Goal: Information Seeking & Learning: Learn about a topic

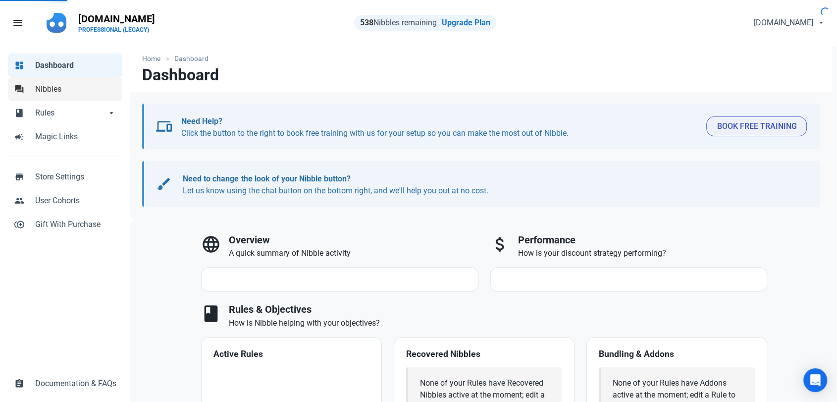
select select "7d"
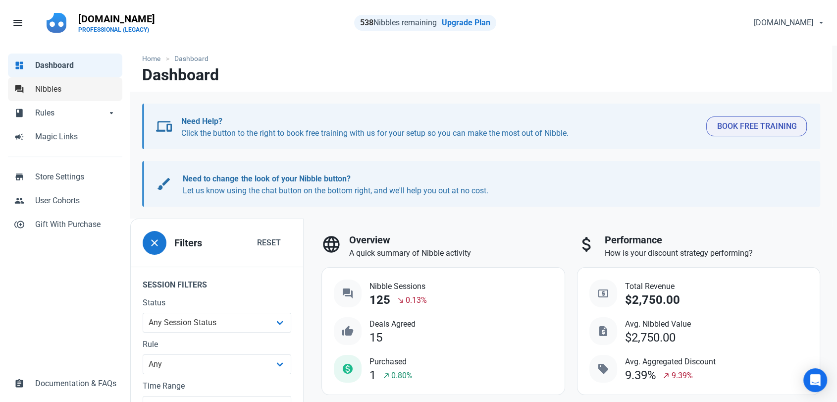
click at [44, 85] on span "Nibbles" at bounding box center [75, 89] width 81 height 12
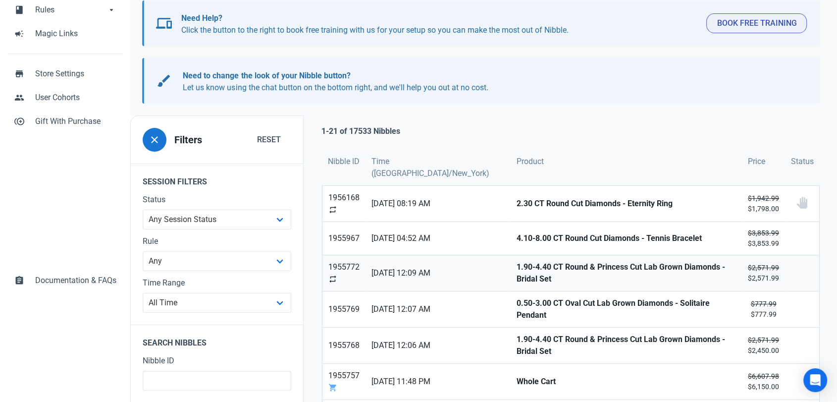
scroll to position [110, 0]
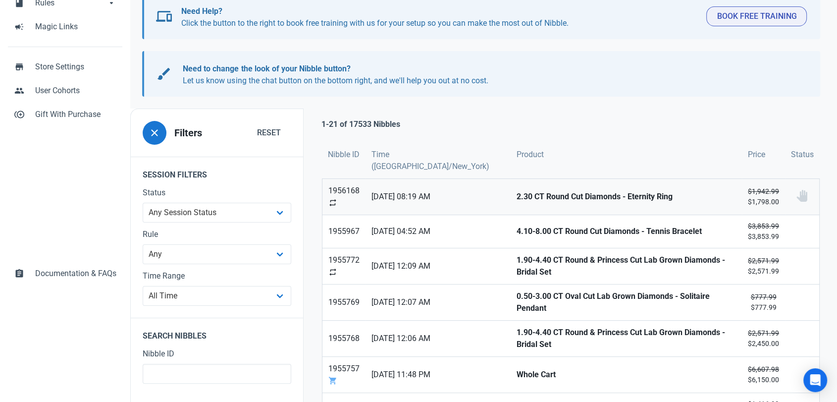
drag, startPoint x: 487, startPoint y: 196, endPoint x: 487, endPoint y: 201, distance: 5.4
click at [516, 196] on strong "2.30 CT Round Cut Diamonds - Eternity Ring" at bounding box center [625, 197] width 219 height 12
click at [516, 229] on strong "4.10-8.00 CT Round Cut Diamonds - Tennis Bracelet" at bounding box center [625, 231] width 219 height 12
click at [516, 263] on strong "1.90-4.40 CT Round & Princess Cut Lab Grown Diamonds - Bridal Set" at bounding box center [625, 266] width 219 height 24
click at [516, 294] on strong "0.50-3.00 CT Oval Cut Lab Grown Diamonds - Solitaire Pendant" at bounding box center [625, 302] width 219 height 24
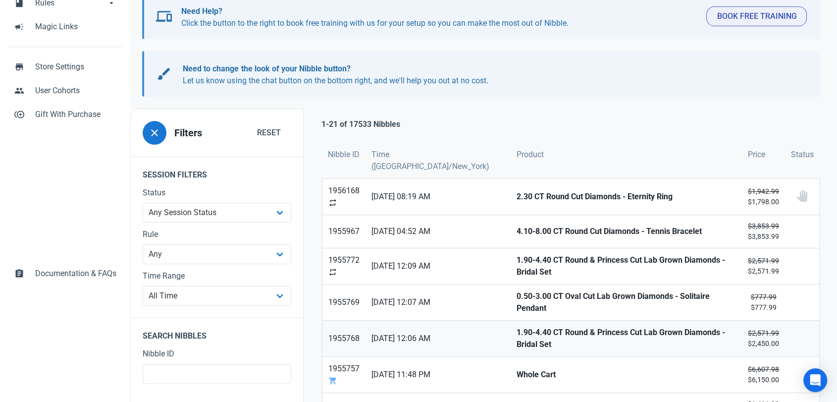
click at [516, 330] on strong "1.90-4.40 CT Round & Princess Cut Lab Grown Diamonds - Bridal Set" at bounding box center [625, 338] width 219 height 24
click at [516, 368] on strong "Whole Cart" at bounding box center [625, 374] width 219 height 12
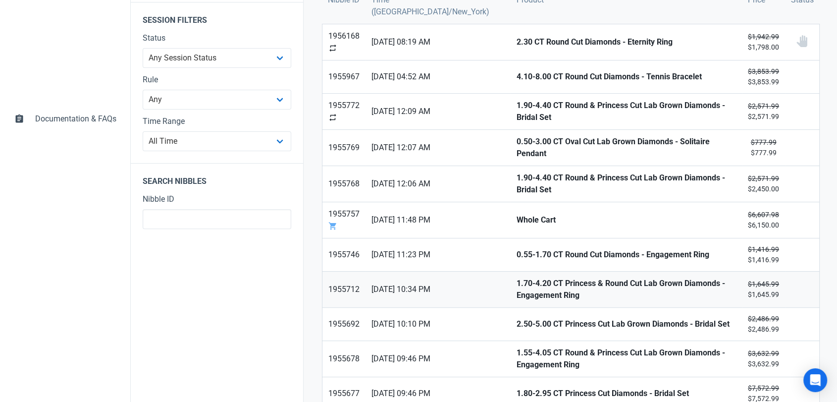
scroll to position [275, 0]
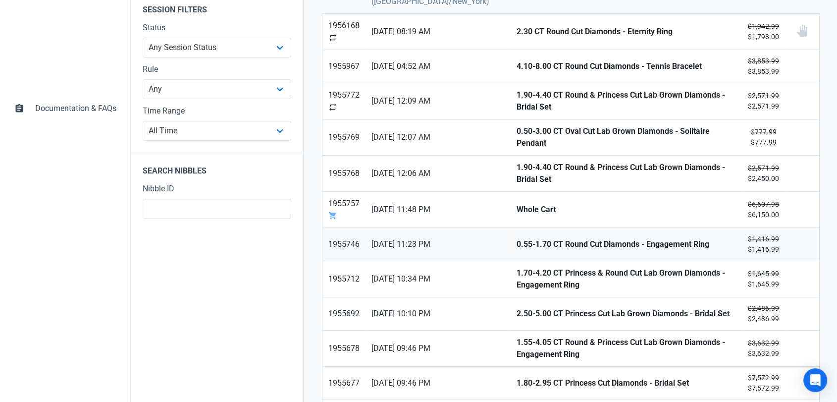
click at [516, 238] on strong "0.55-1.70 CT Round Cut Diamonds - Engagement Ring" at bounding box center [625, 244] width 219 height 12
click at [516, 267] on strong "1.70-4.20 CT Princess & Round Cut Lab Grown Diamonds - Engagement Ring" at bounding box center [625, 279] width 219 height 24
click at [510, 308] on link "2.50-5.00 CT Princess Cut Lab Grown Diamonds - Bridal Set" at bounding box center [625, 313] width 231 height 33
click at [510, 342] on link "1.55-4.05 CT Round & Princess Cut Lab Grown Diamonds - Engagement Ring" at bounding box center [625, 348] width 231 height 36
click at [516, 377] on strong "1.80-2.95 CT Princess Cut Diamonds - Bridal Set" at bounding box center [625, 383] width 219 height 12
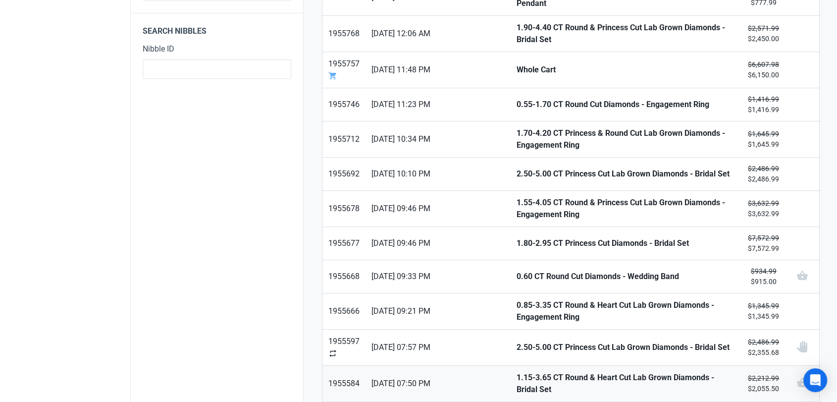
scroll to position [440, 0]
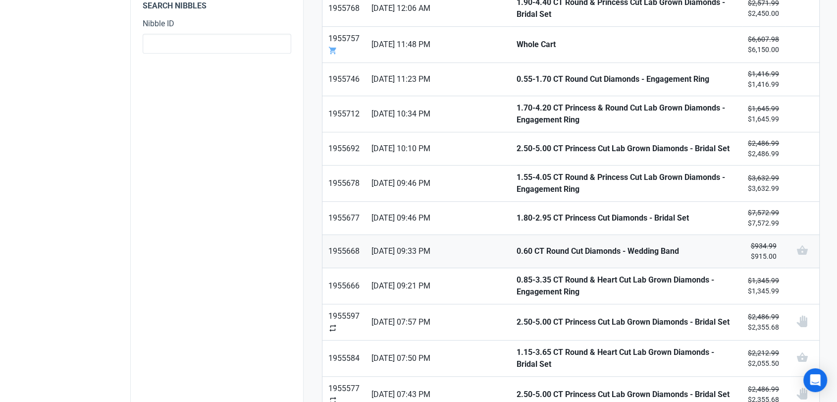
click at [516, 245] on strong "0.60 CT Round Cut Diamonds - Wedding Band" at bounding box center [625, 251] width 219 height 12
click at [516, 274] on strong "0.85-3.35 CT Round & Heart Cut Lab Grown Diamonds - Engagement Ring" at bounding box center [625, 286] width 219 height 24
click at [516, 319] on strong "2.50-5.00 CT Princess Cut Lab Grown Diamonds - Bridal Set" at bounding box center [625, 322] width 219 height 12
click at [516, 346] on strong "1.15-3.65 CT Round & Heart Cut Lab Grown Diamonds - Bridal Set" at bounding box center [625, 358] width 219 height 24
click at [516, 388] on strong "2.50-5.00 CT Princess Cut Lab Grown Diamonds - Bridal Set" at bounding box center [625, 394] width 219 height 12
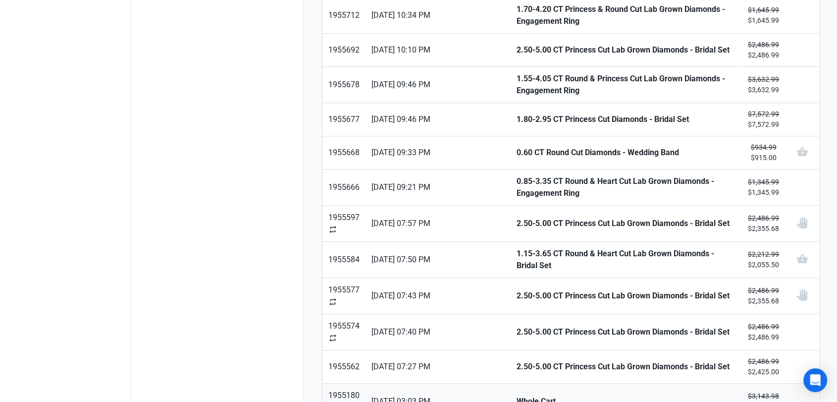
scroll to position [550, 0]
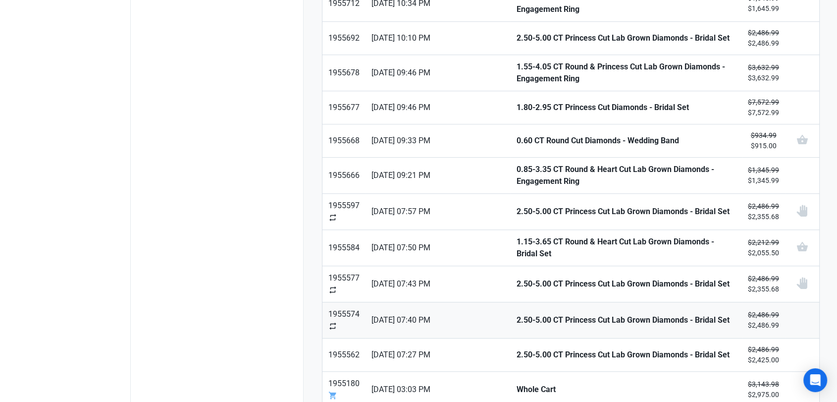
click at [516, 314] on strong "2.50-5.00 CT Princess Cut Lab Grown Diamonds - Bridal Set" at bounding box center [625, 320] width 219 height 12
click at [516, 349] on strong "2.50-5.00 CT Princess Cut Lab Grown Diamonds - Bridal Set" at bounding box center [625, 355] width 219 height 12
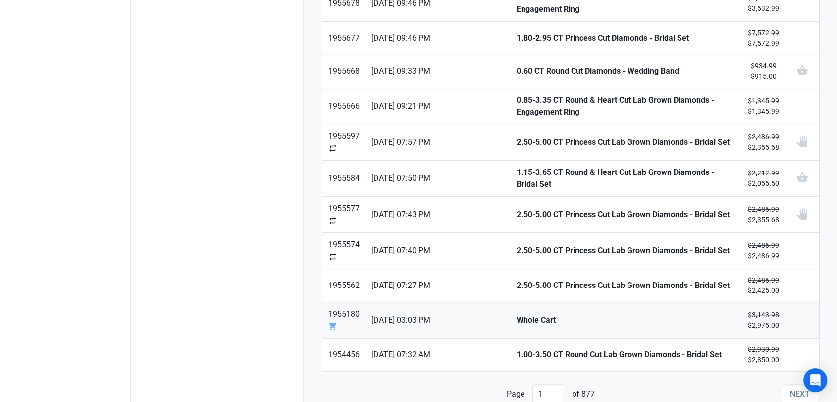
scroll to position [621, 0]
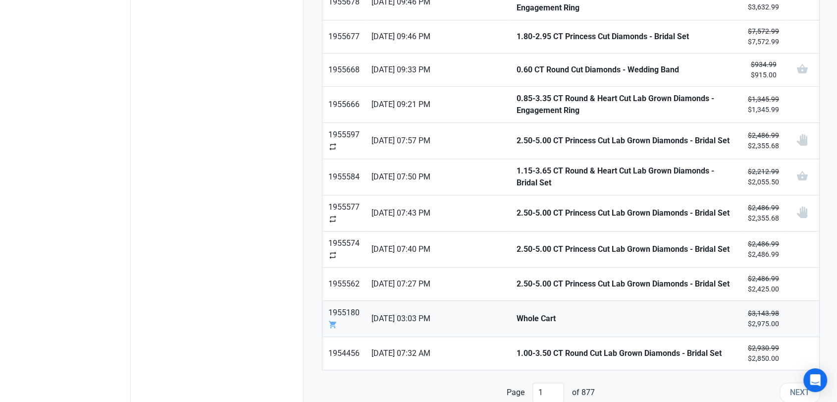
click at [516, 312] on strong "Whole Cart" at bounding box center [625, 318] width 219 height 12
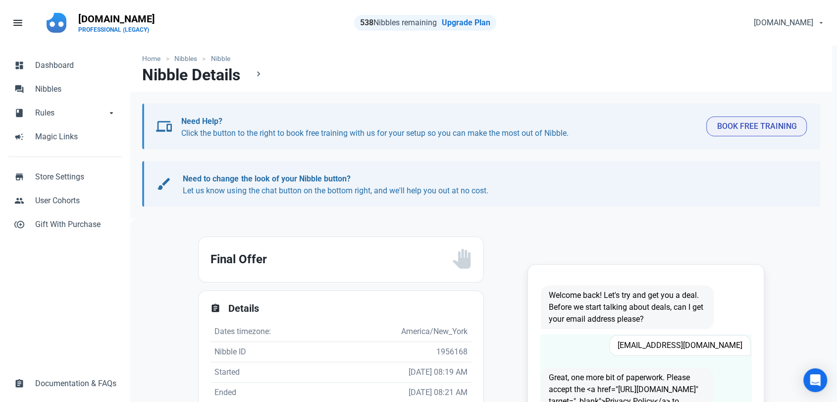
click at [703, 341] on span "Cathrine4@aol.com" at bounding box center [680, 345] width 142 height 21
click at [704, 341] on span "Cathrine4@aol.com" at bounding box center [680, 345] width 142 height 21
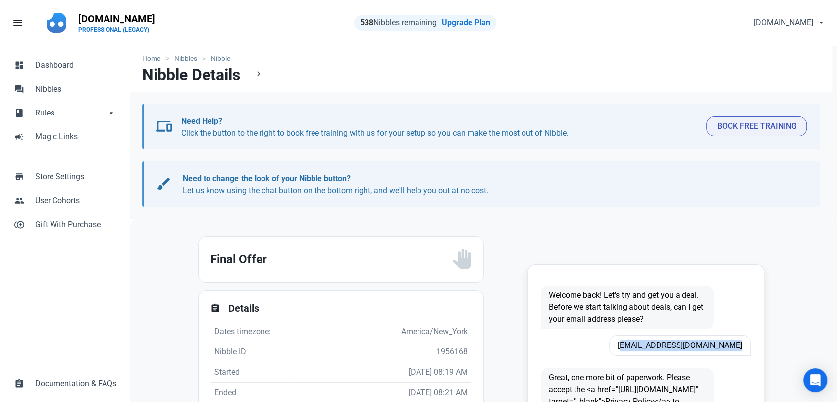
copy span "Cathrine4@aol.com"
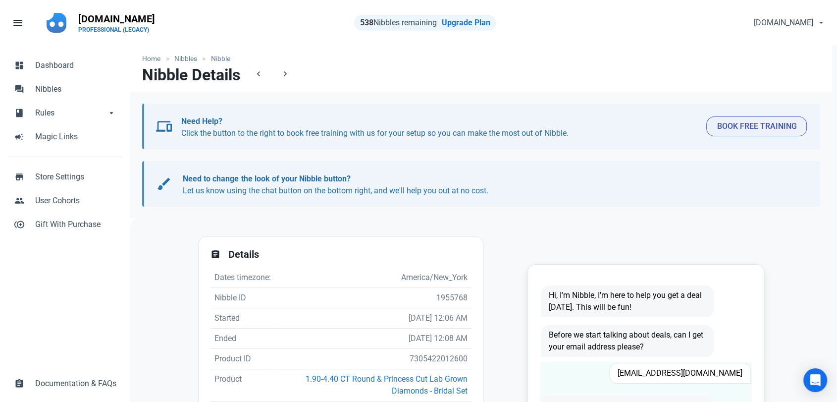
scroll to position [55, 0]
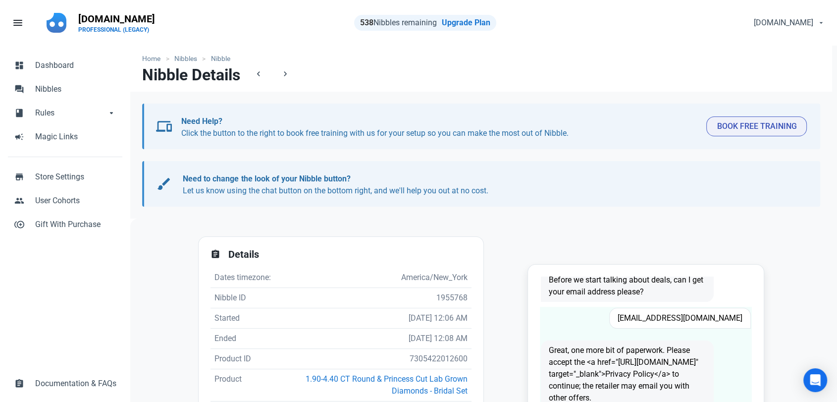
click at [656, 323] on span "[EMAIL_ADDRESS][DOMAIN_NAME]" at bounding box center [680, 317] width 142 height 21
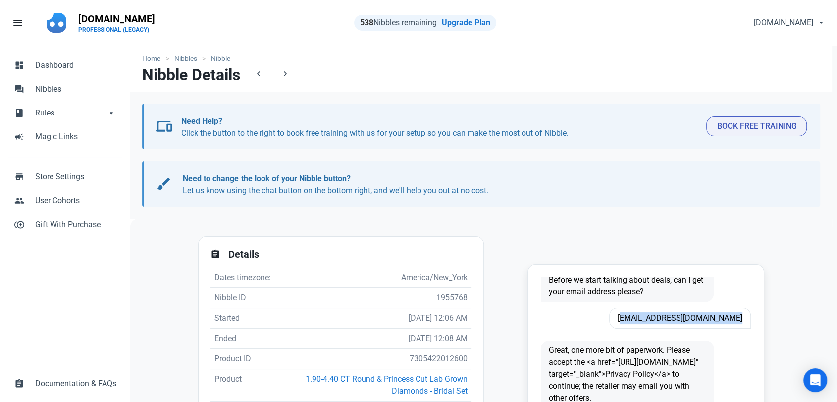
copy span "alianstamondestin33@gmsil.com"
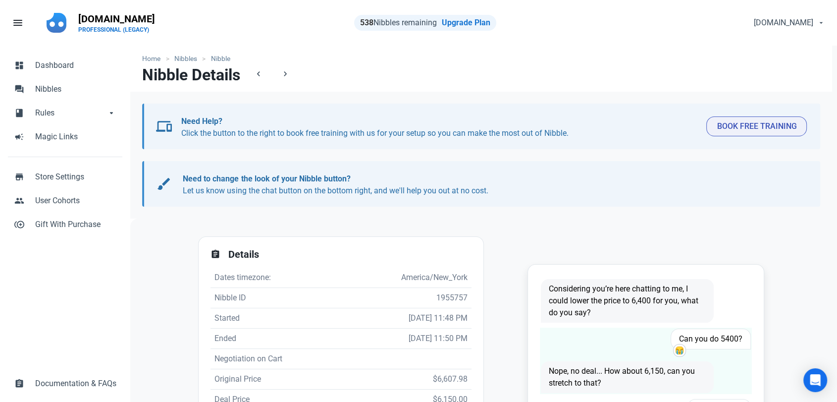
scroll to position [59, 0]
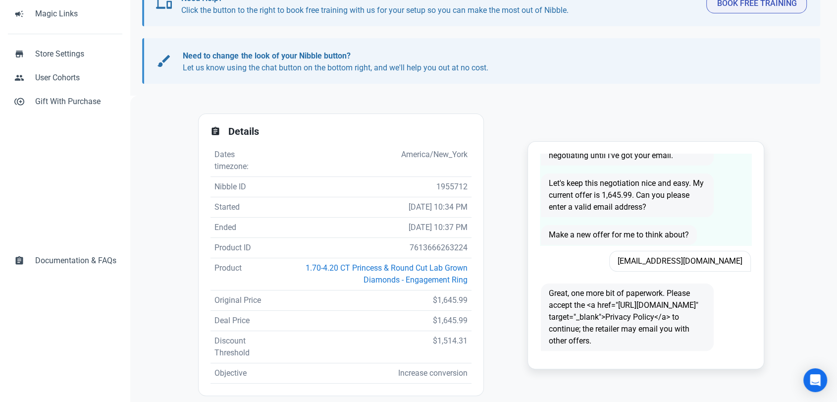
scroll to position [165, 0]
